Goal: Check status: Check status

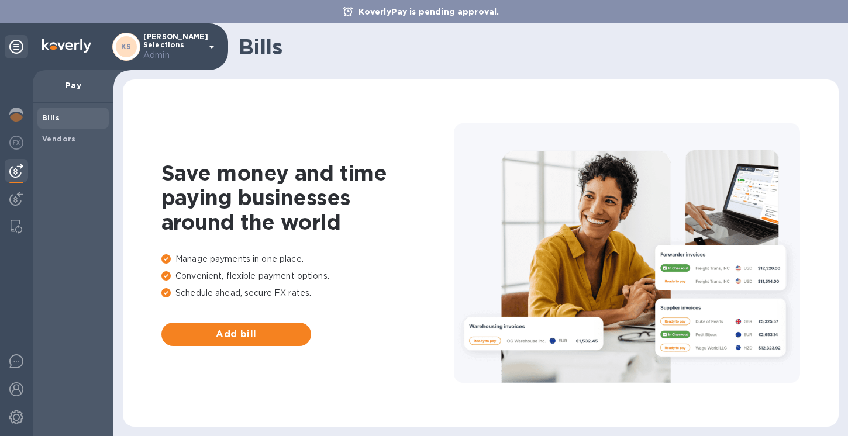
click at [65, 124] on span "Bills" at bounding box center [73, 118] width 62 height 12
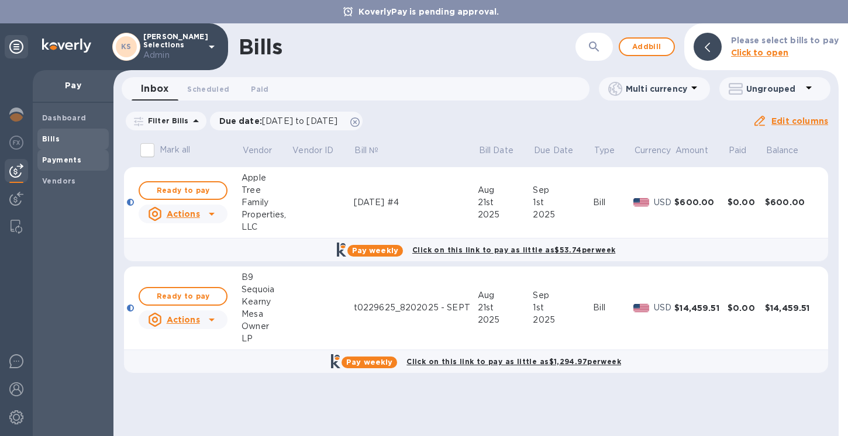
click at [57, 162] on b "Payments" at bounding box center [61, 159] width 39 height 9
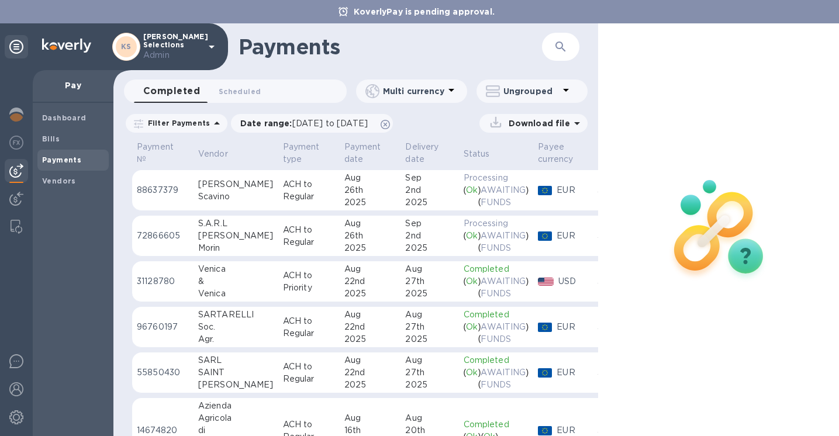
click at [214, 195] on div "Scavino" at bounding box center [235, 197] width 75 height 12
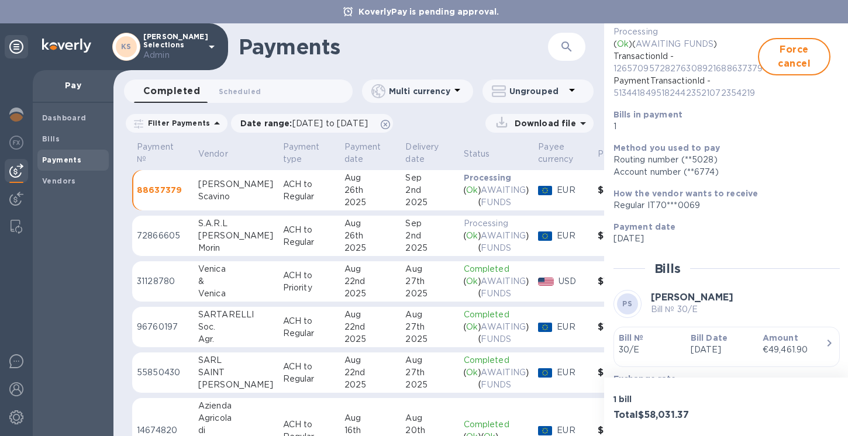
scroll to position [235, 0]
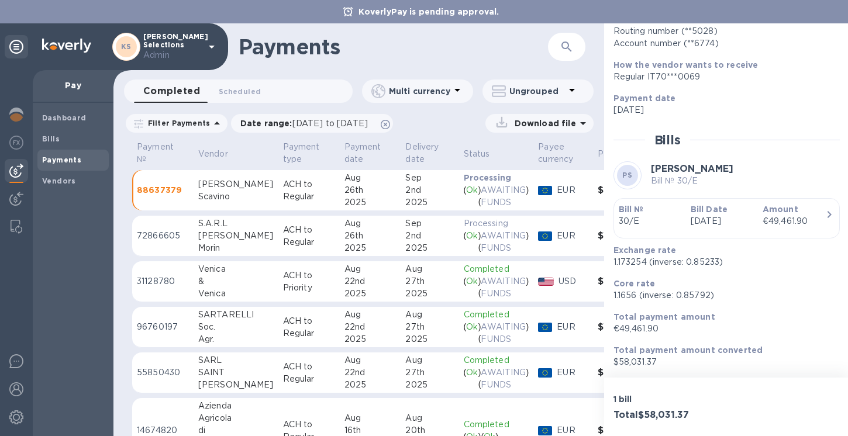
click at [698, 216] on p "[DATE]" at bounding box center [721, 221] width 63 height 12
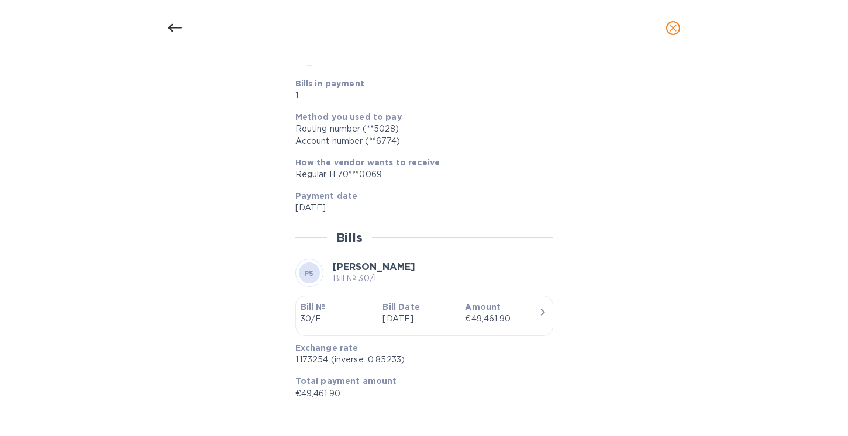
scroll to position [460, 0]
click at [469, 35] on div at bounding box center [424, 26] width 258 height 18
click at [182, 30] on div at bounding box center [175, 28] width 28 height 28
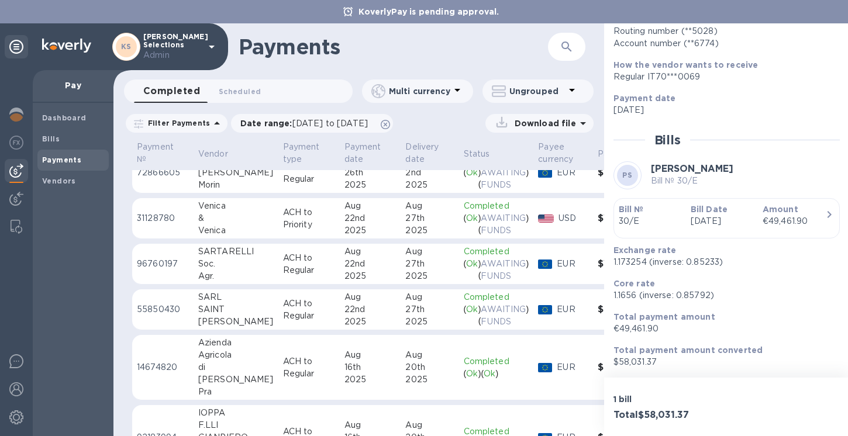
scroll to position [0, 0]
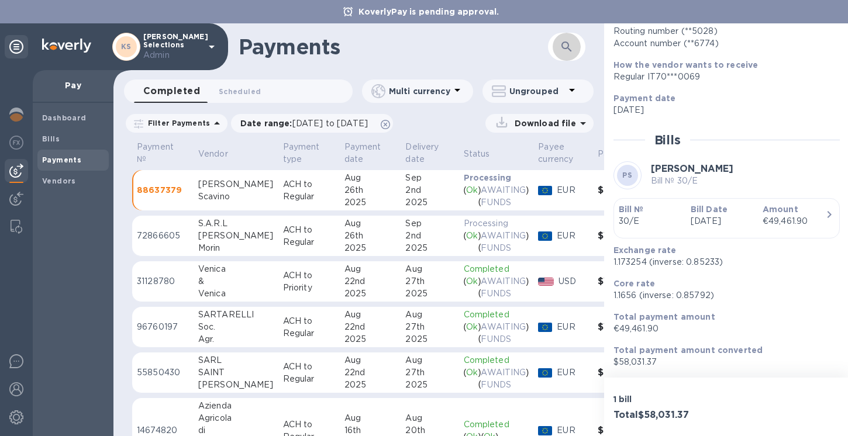
click at [561, 51] on icon "button" at bounding box center [566, 47] width 14 height 14
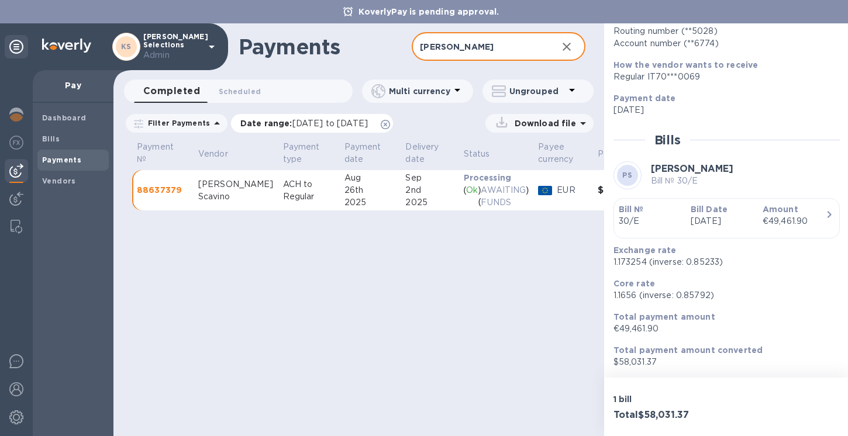
type input "[PERSON_NAME]"
click at [268, 119] on p "Date range : [DATE] to [DATE]" at bounding box center [306, 123] width 133 height 12
click at [390, 123] on icon at bounding box center [385, 124] width 9 height 9
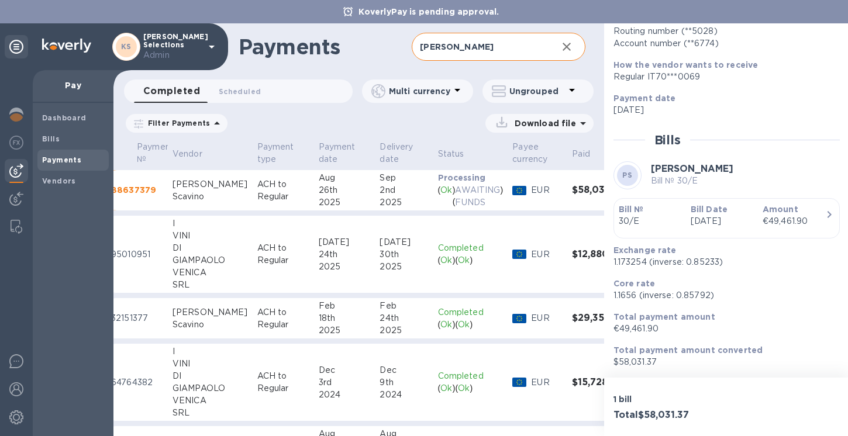
scroll to position [0, 27]
click at [471, 50] on input "[PERSON_NAME]" at bounding box center [479, 47] width 136 height 29
click at [336, 309] on div "Feb" at bounding box center [343, 306] width 52 height 12
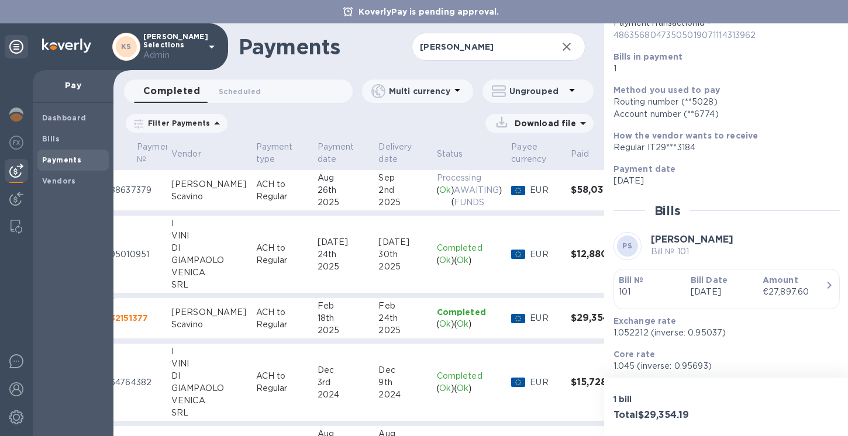
scroll to position [158, 0]
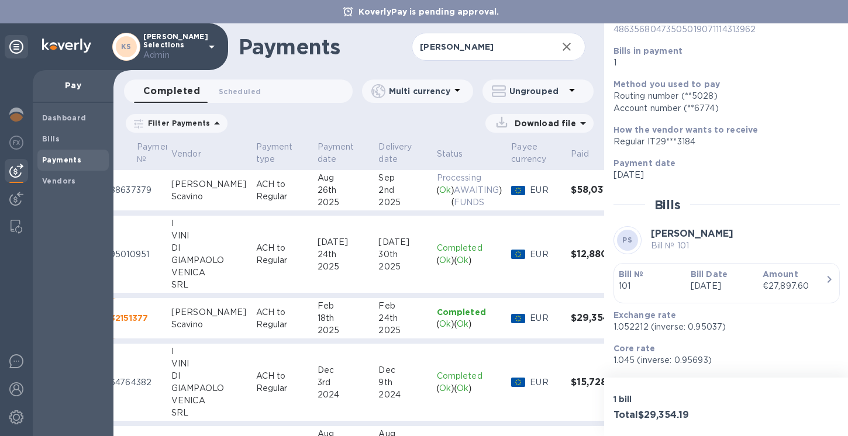
click at [670, 289] on p "101" at bounding box center [649, 286] width 63 height 12
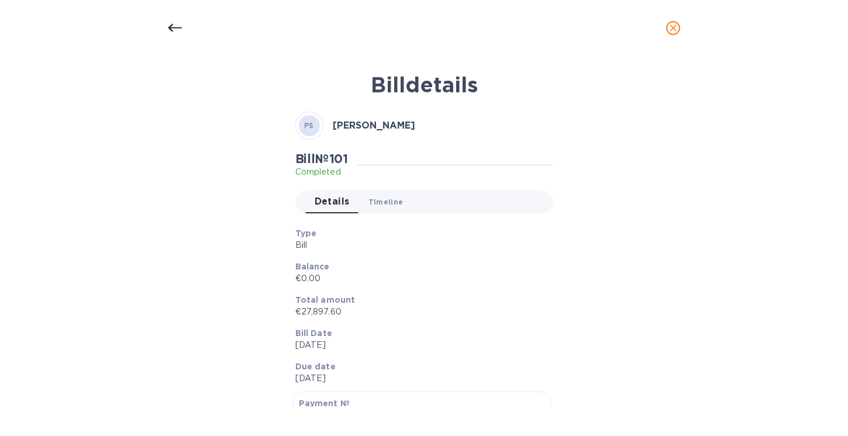
click at [386, 205] on span "Timeline 0" at bounding box center [385, 202] width 35 height 12
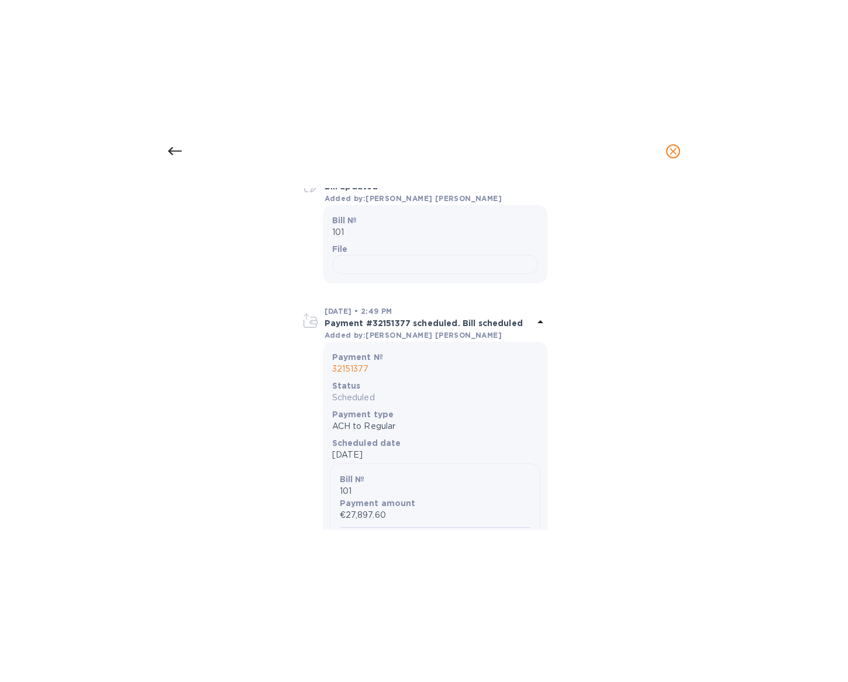
scroll to position [425, 0]
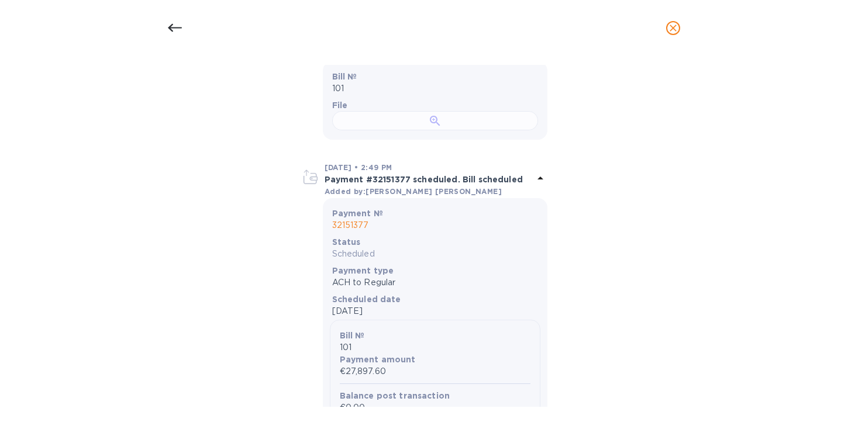
click at [421, 130] on div at bounding box center [435, 120] width 206 height 19
click at [473, 130] on div at bounding box center [435, 120] width 206 height 19
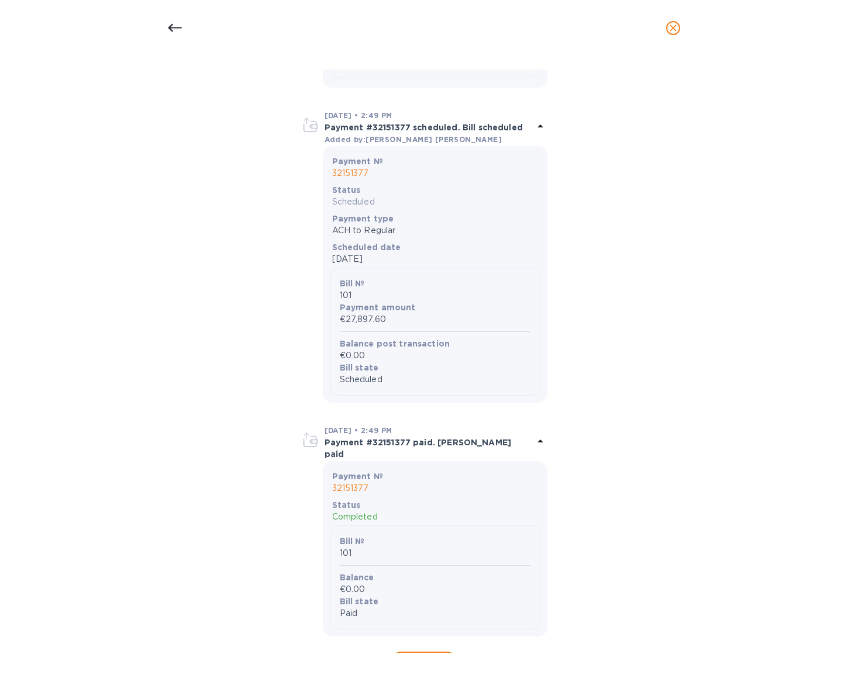
scroll to position [480, 0]
click at [171, 19] on div at bounding box center [175, 28] width 28 height 28
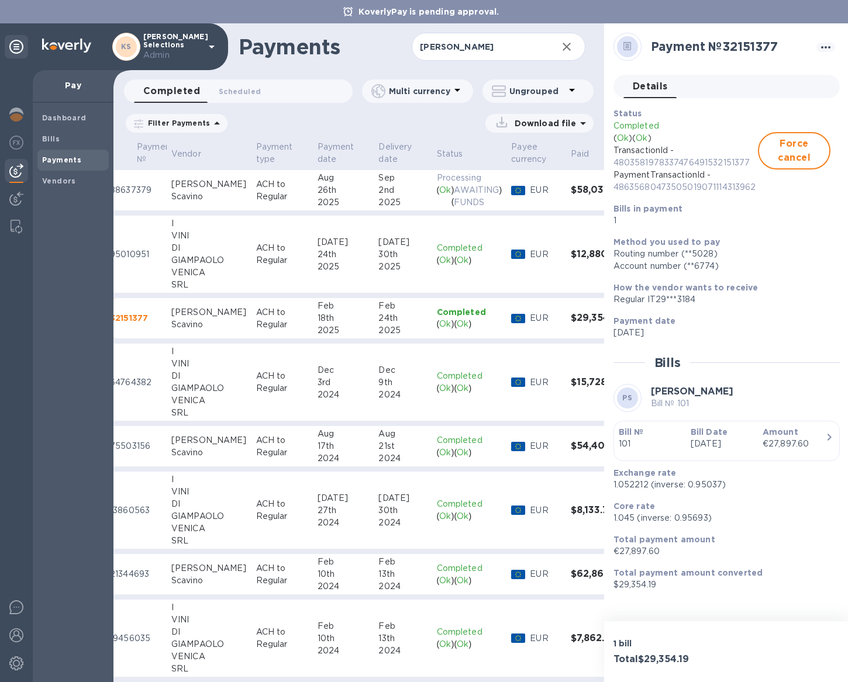
click at [279, 199] on p "ACH to Regular" at bounding box center [282, 190] width 52 height 25
click at [220, 324] on div "Scavino" at bounding box center [208, 325] width 75 height 12
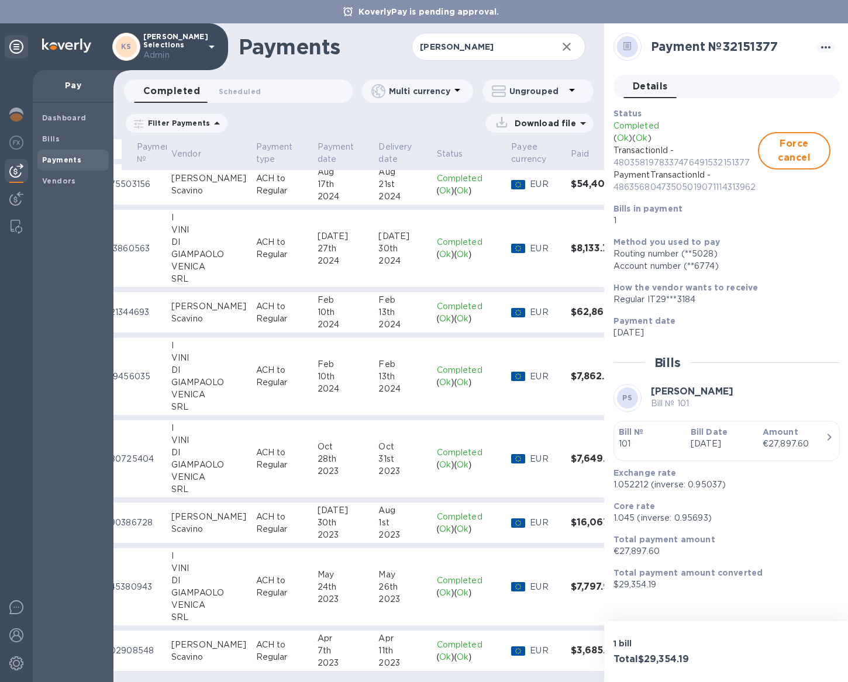
scroll to position [271, 27]
drag, startPoint x: 212, startPoint y: 517, endPoint x: 219, endPoint y: 518, distance: 7.7
click at [212, 435] on div "Scavino" at bounding box center [208, 529] width 75 height 12
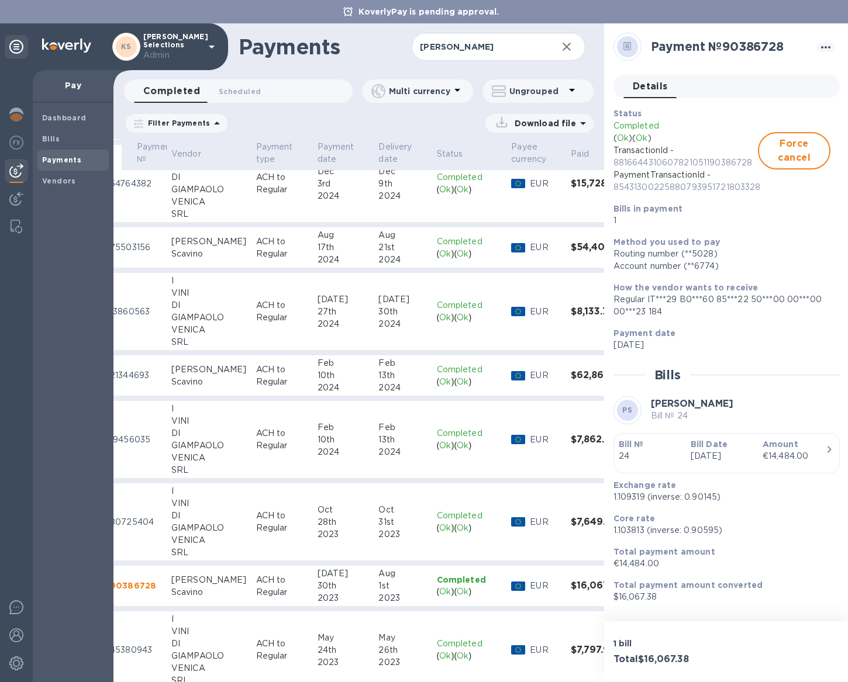
scroll to position [176, 27]
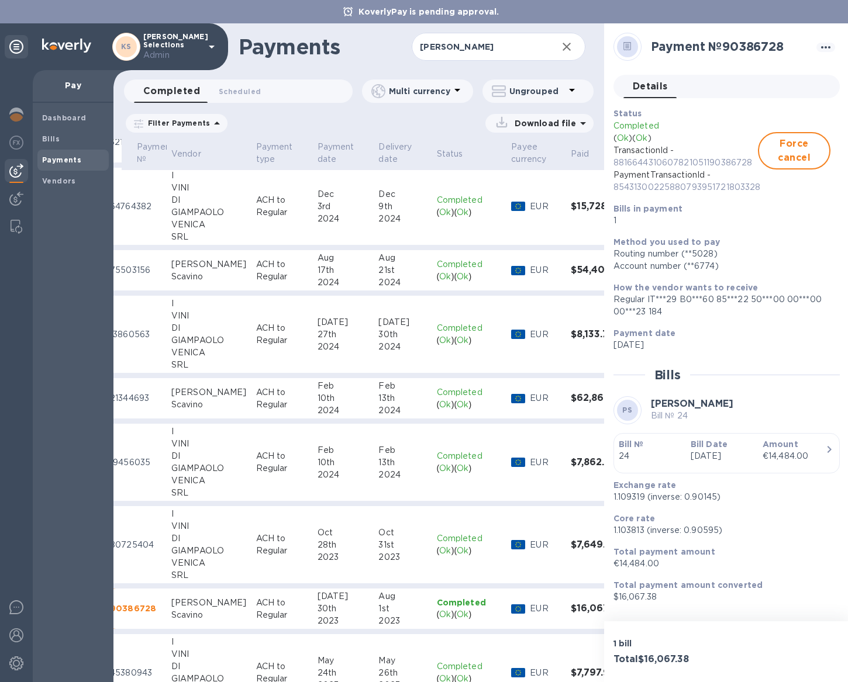
click at [205, 274] on div "Scavino" at bounding box center [208, 277] width 75 height 12
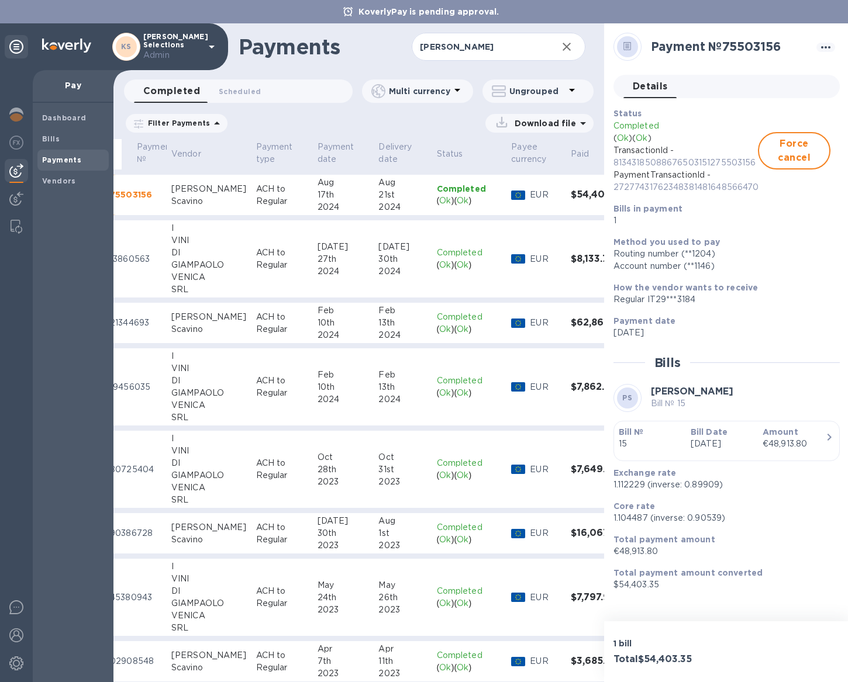
scroll to position [271, 27]
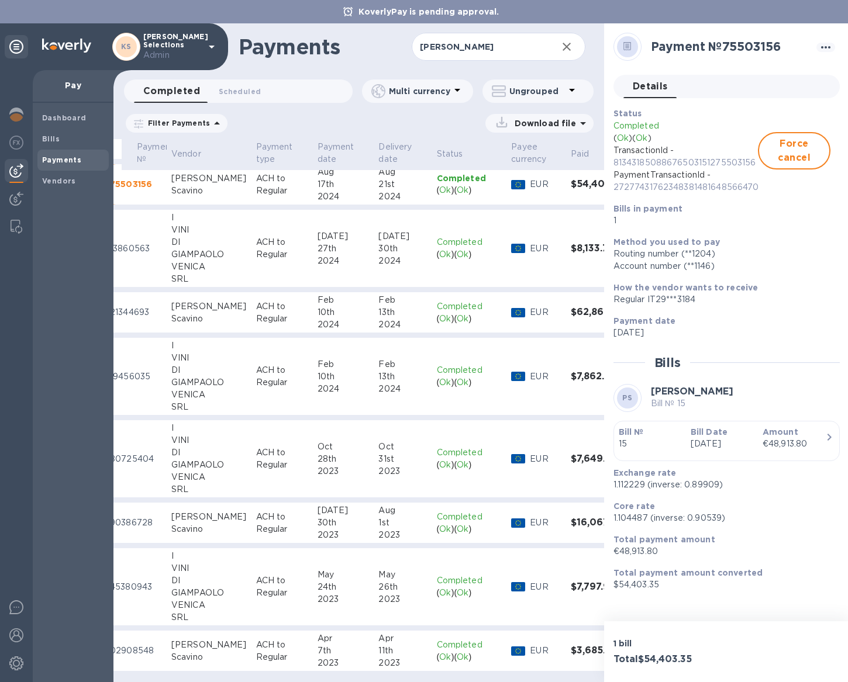
click at [226, 435] on td "[PERSON_NAME]" at bounding box center [209, 523] width 85 height 41
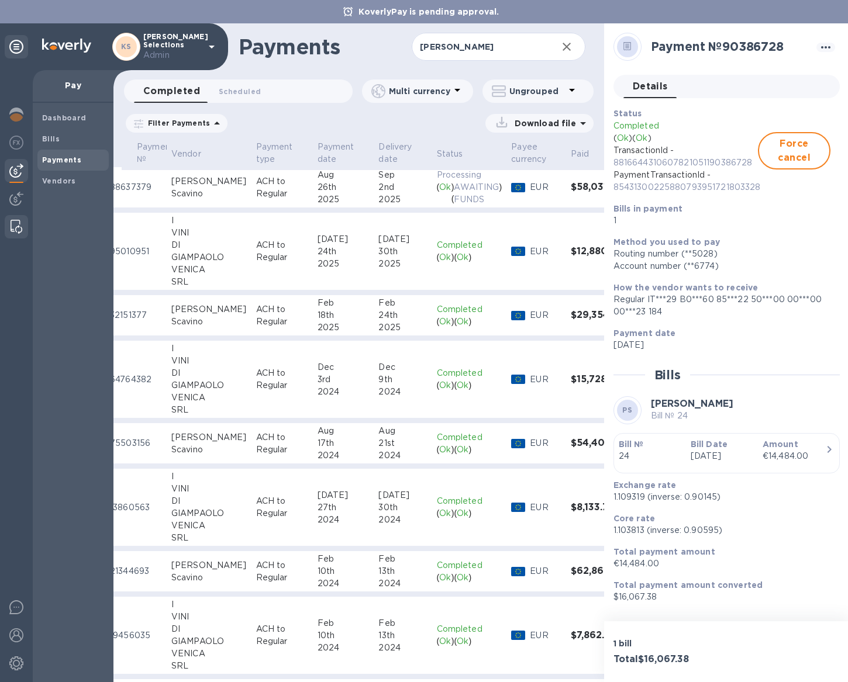
scroll to position [0, 27]
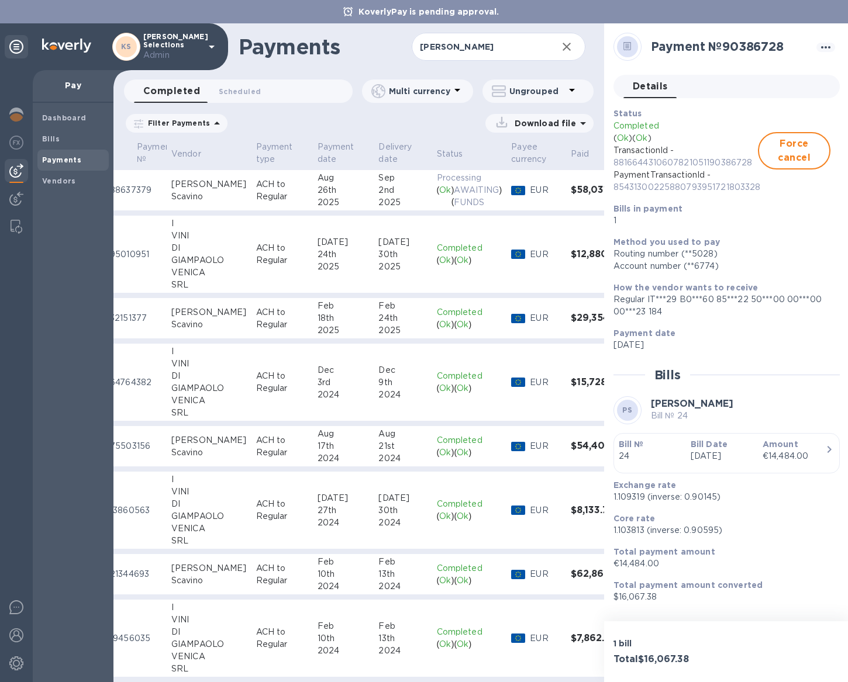
click at [439, 193] on p "Ok" at bounding box center [445, 196] width 12 height 25
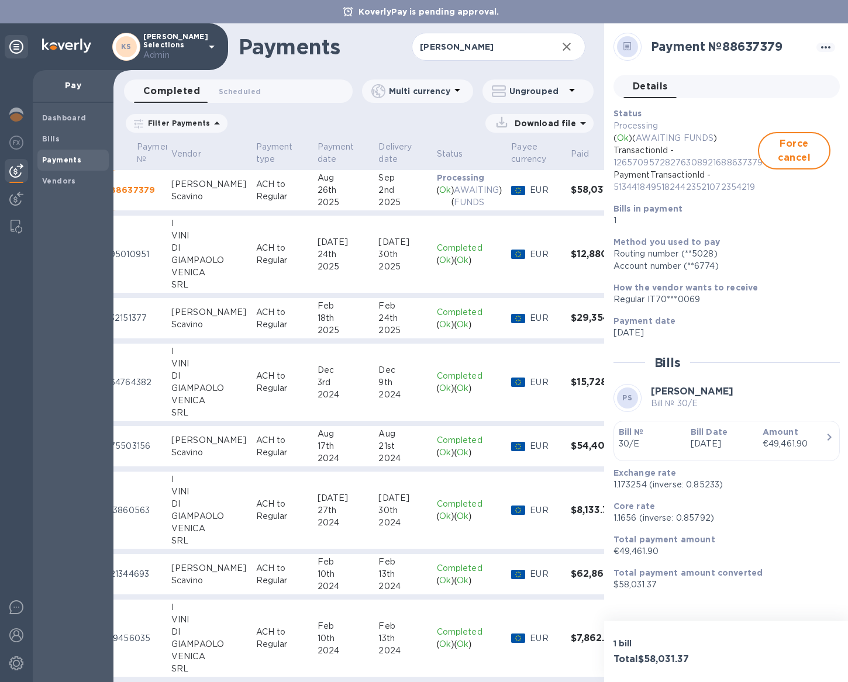
click at [686, 435] on div "Bill Date [DATE]" at bounding box center [722, 437] width 72 height 33
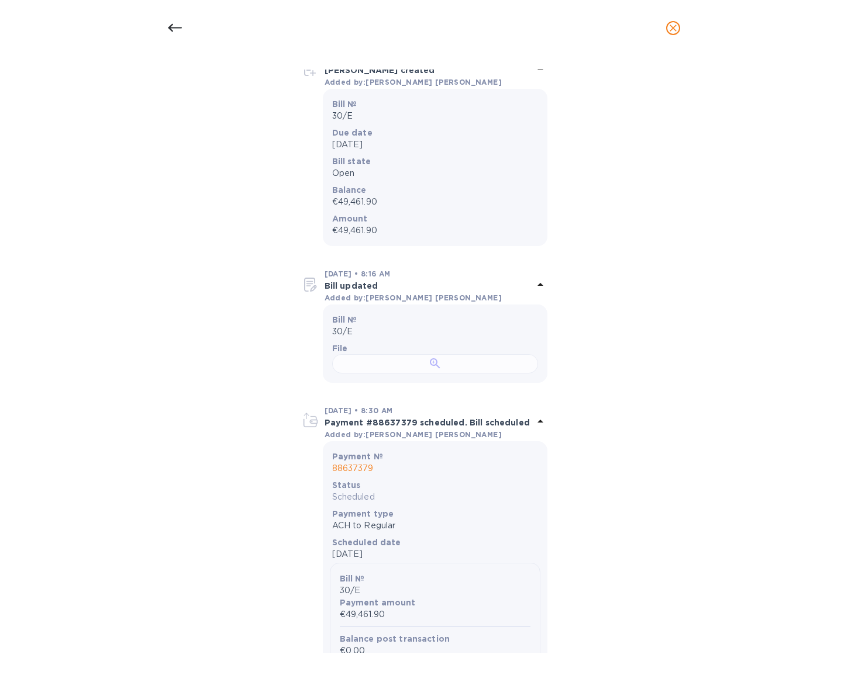
scroll to position [194, 0]
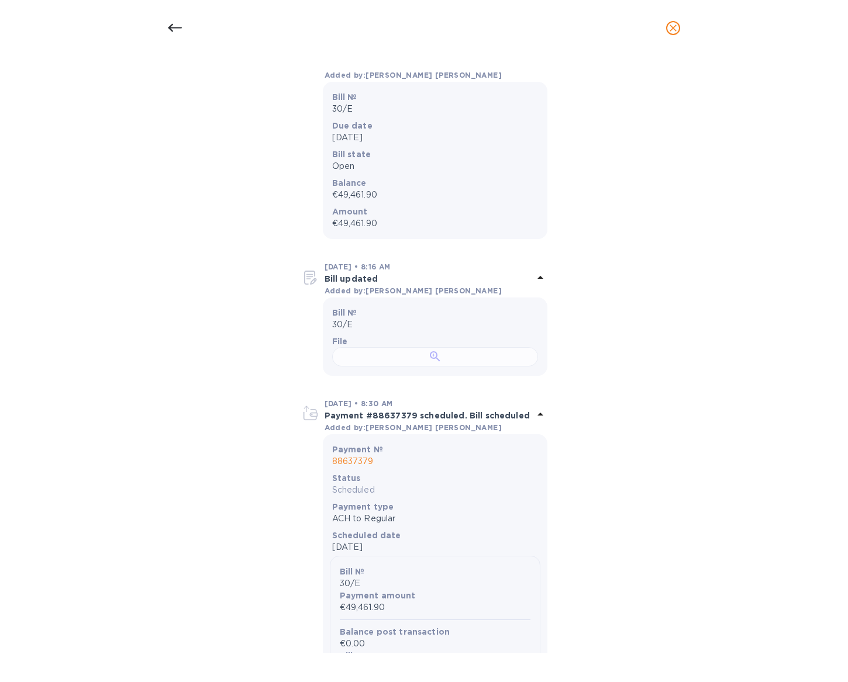
click at [431, 366] on div at bounding box center [435, 356] width 206 height 19
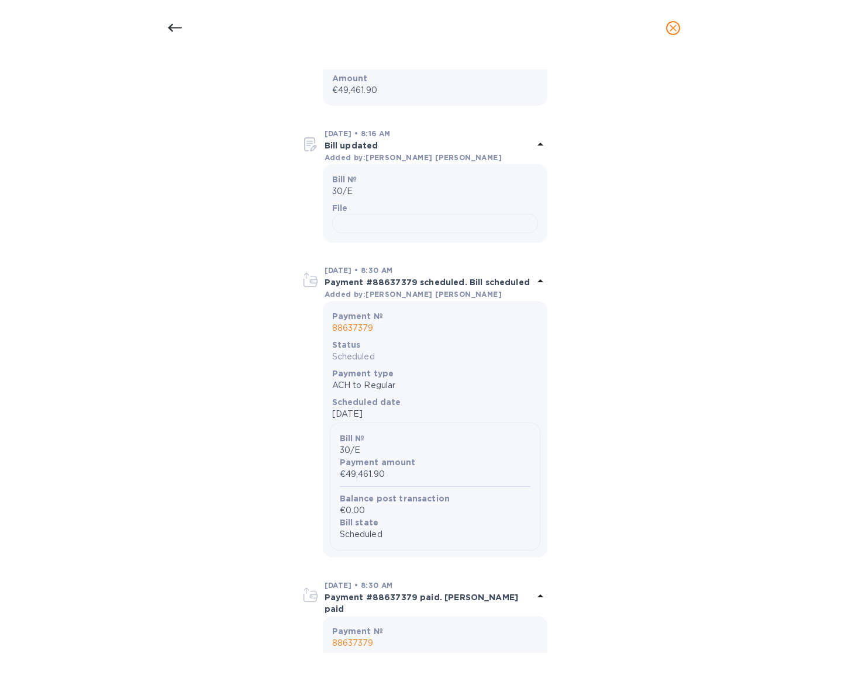
scroll to position [330, 0]
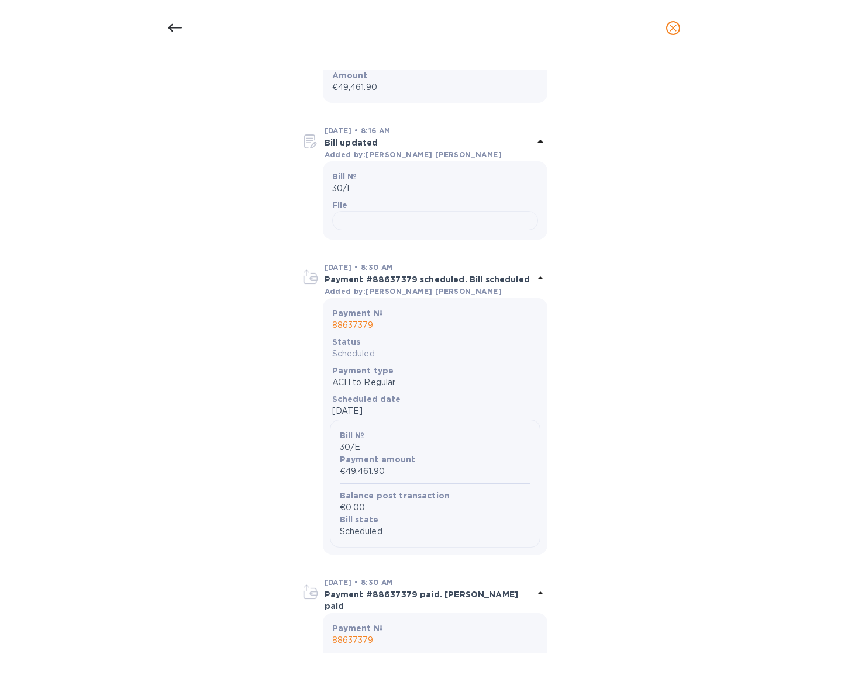
click at [174, 30] on icon at bounding box center [175, 28] width 14 height 14
